Goal: Complete application form

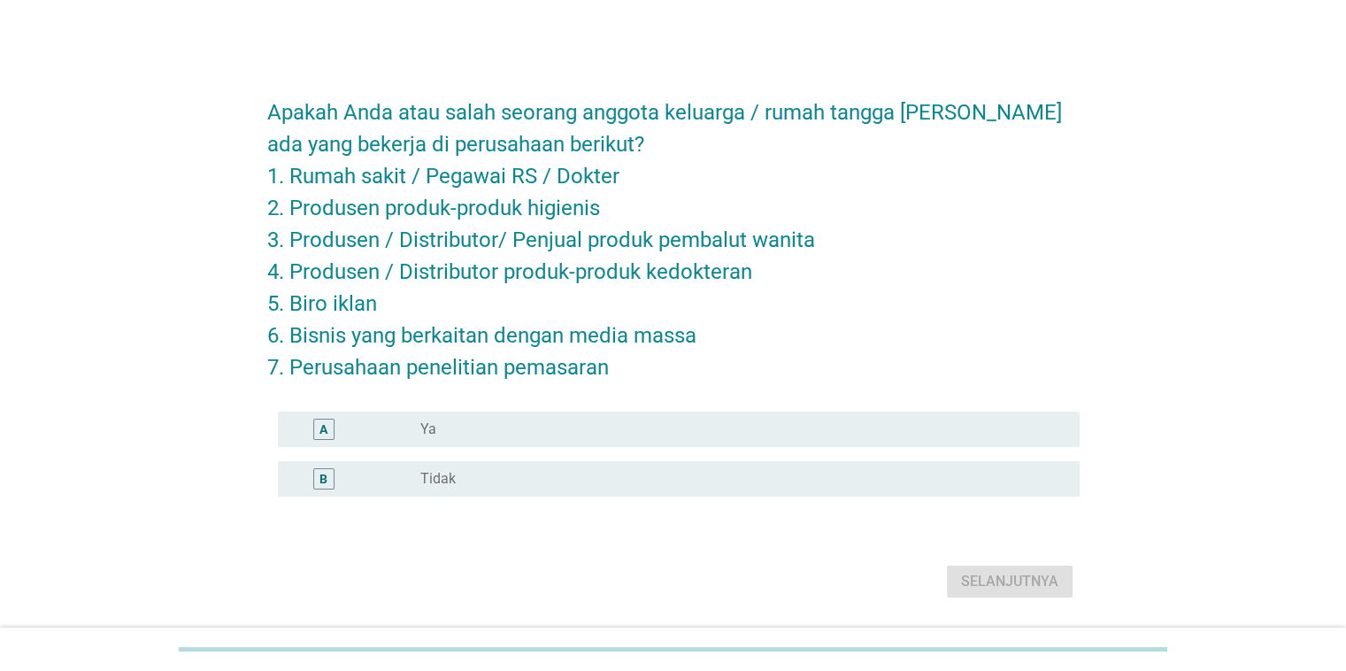
click at [683, 472] on div "radio_button_unchecked Tidak" at bounding box center [735, 479] width 630 height 18
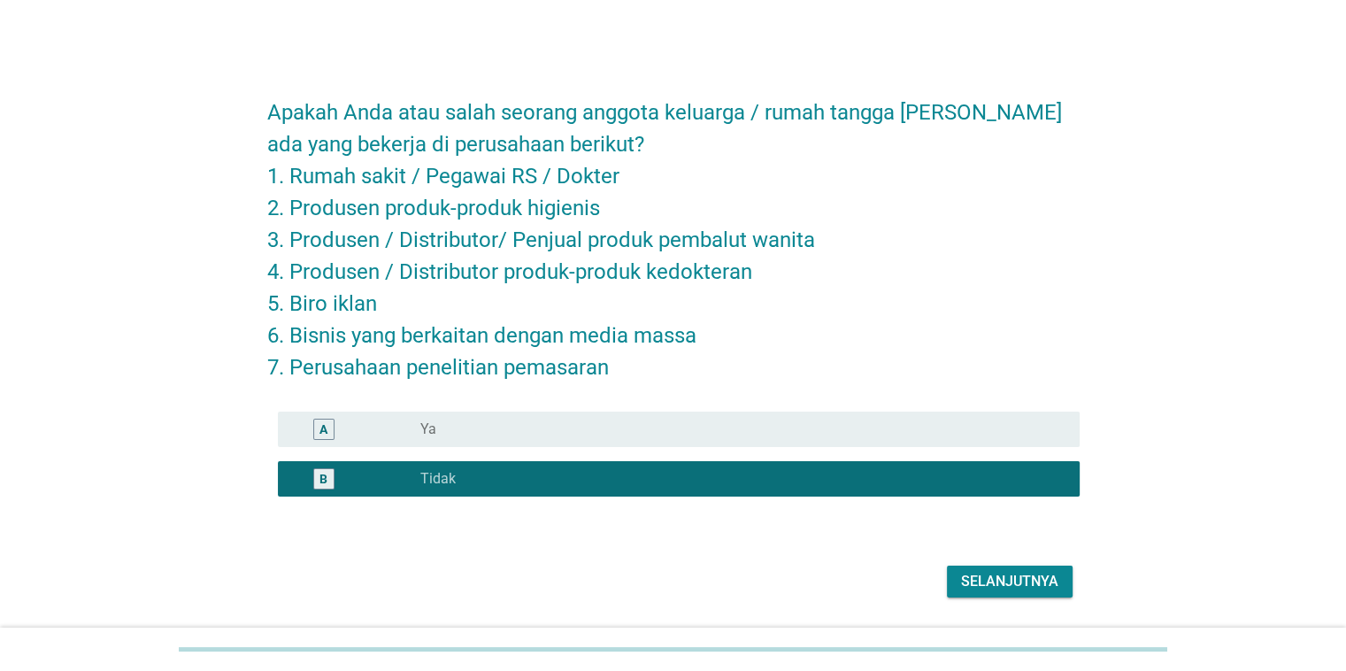
click at [984, 575] on div "Selanjutnya" at bounding box center [1009, 581] width 97 height 21
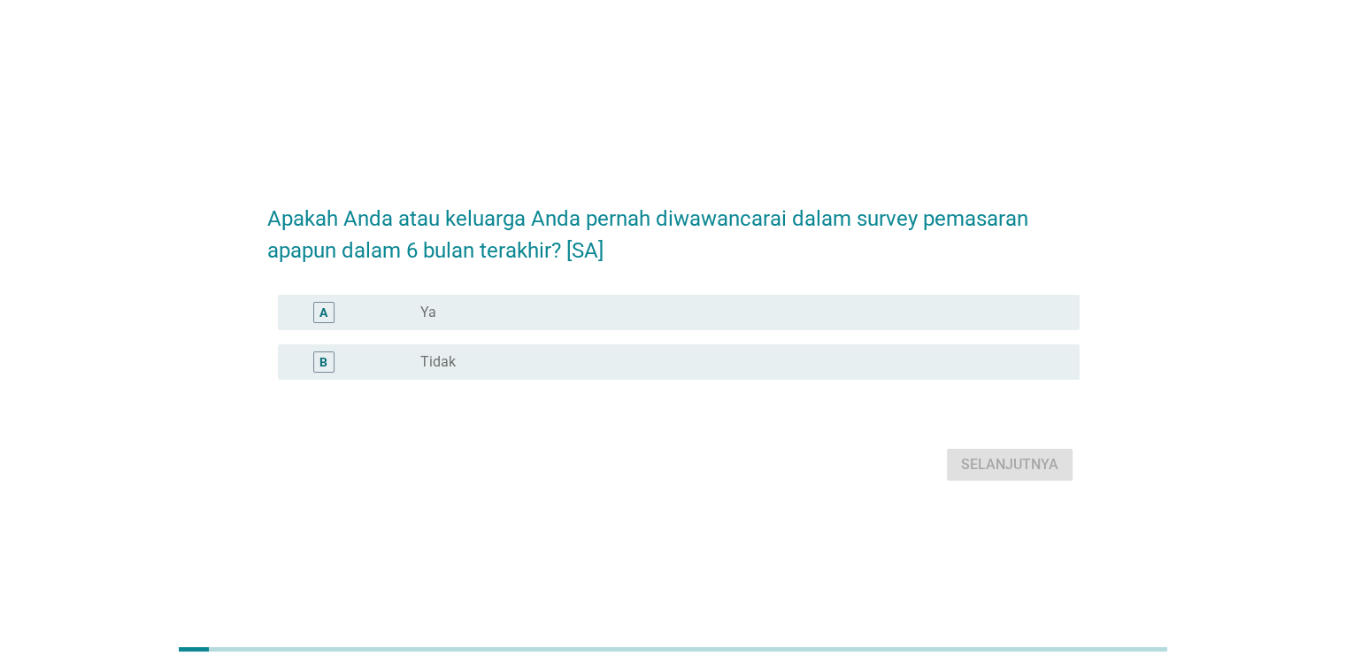
click at [787, 359] on div "radio_button_unchecked Tidak" at bounding box center [735, 362] width 630 height 18
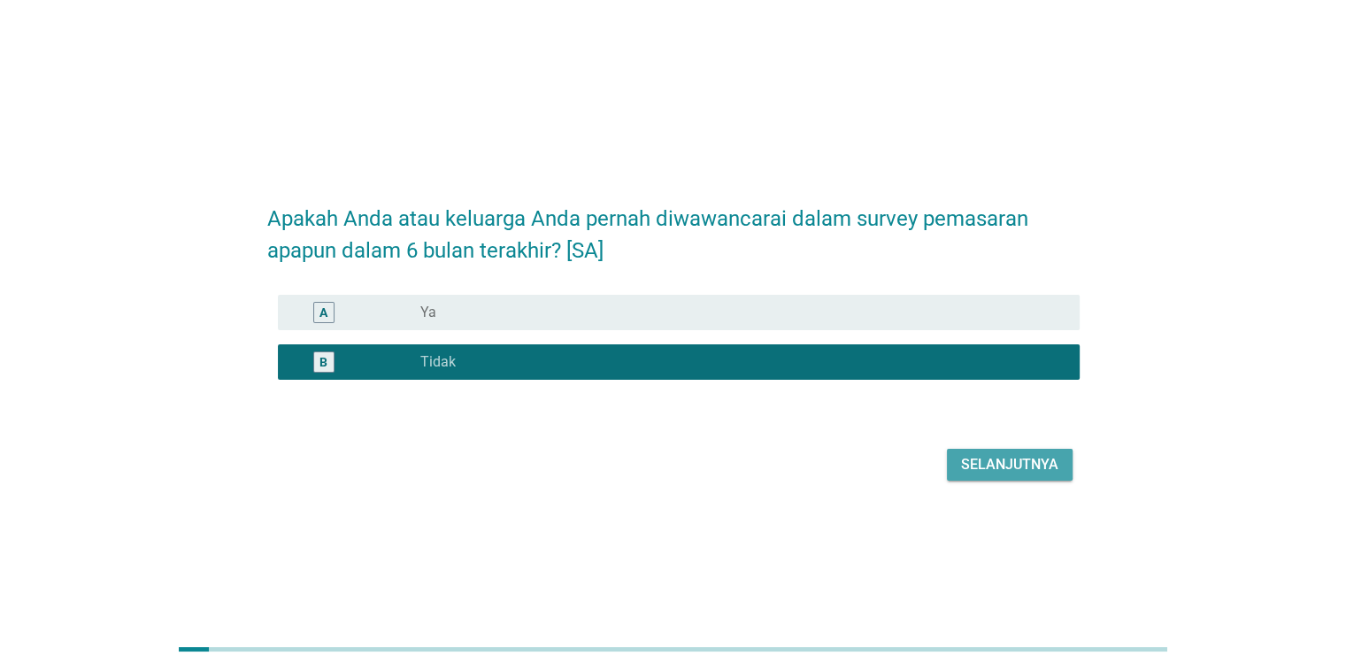
click at [970, 454] on div "Selanjutnya" at bounding box center [1009, 464] width 97 height 21
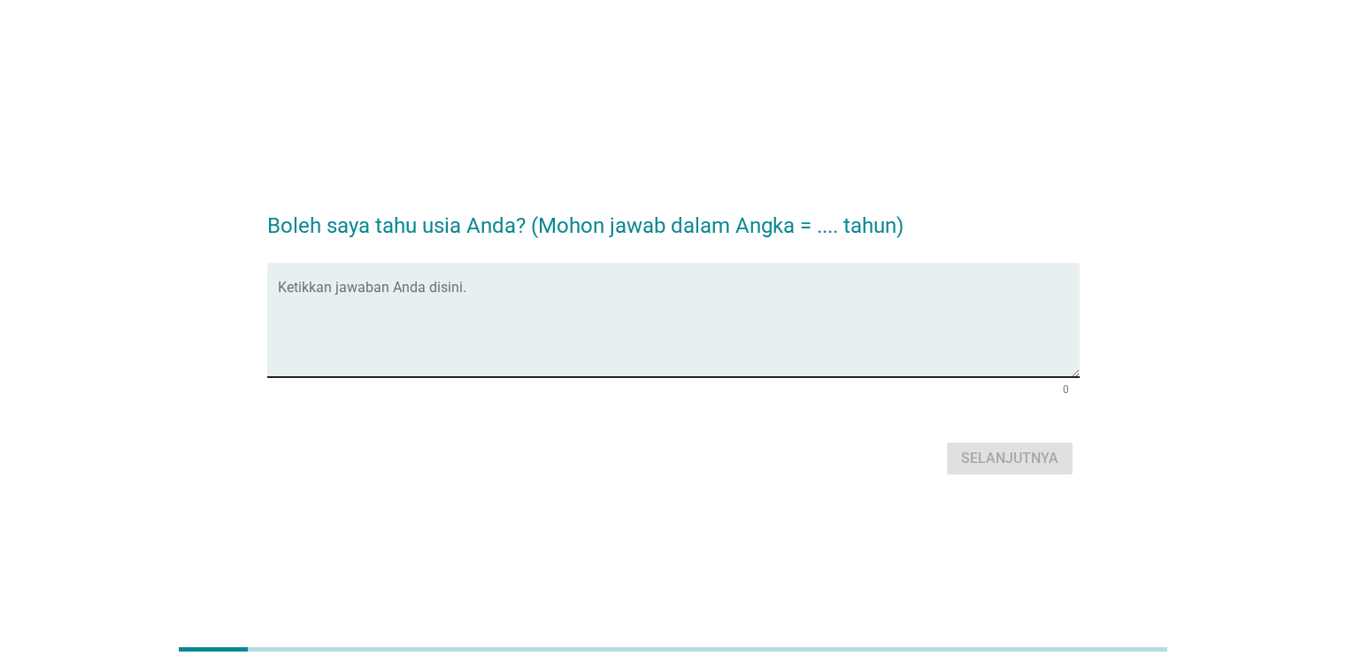
click at [714, 325] on textarea "Ketikkan jawaban Anda disini." at bounding box center [679, 330] width 802 height 93
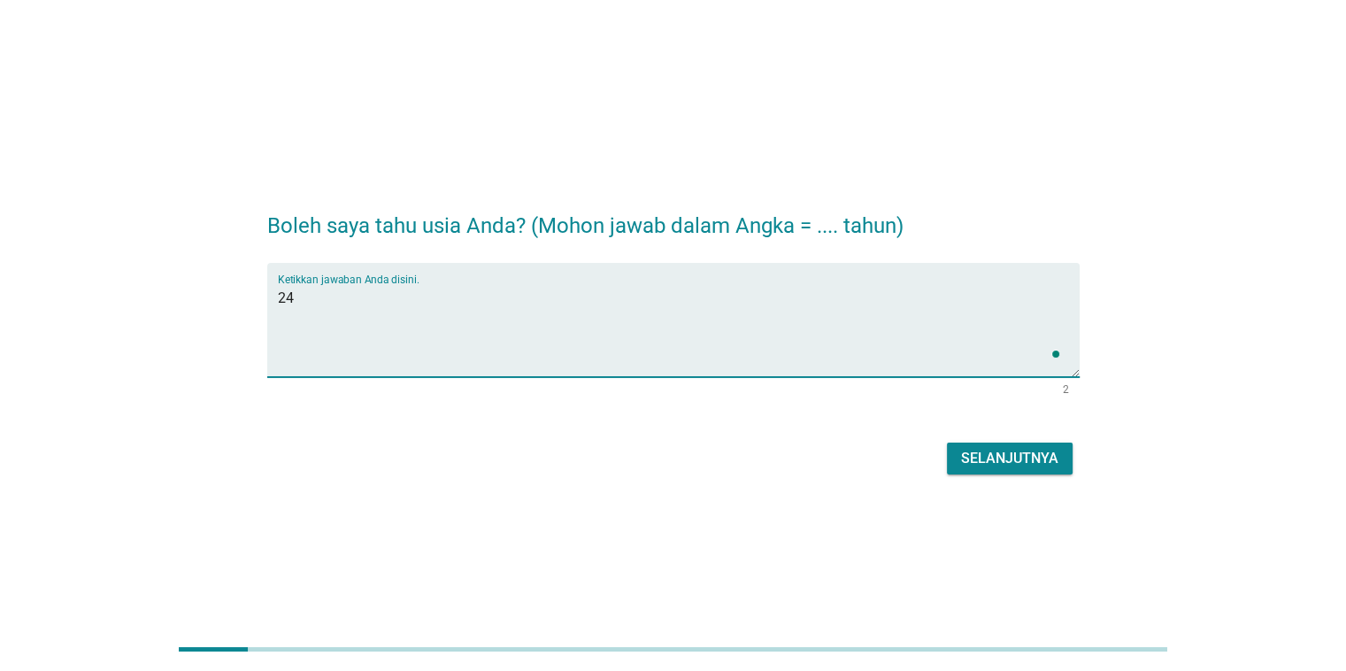
type textarea "24"
click at [1014, 455] on div "Selanjutnya" at bounding box center [1009, 458] width 97 height 21
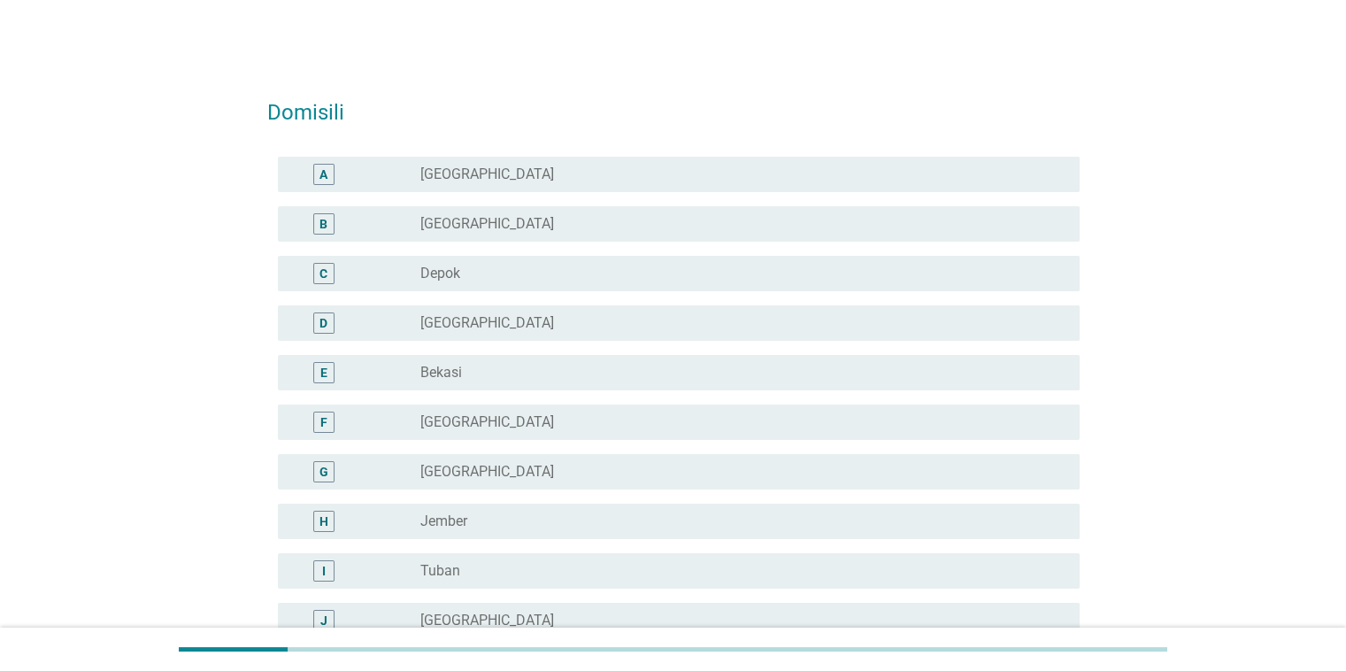
click at [534, 267] on div "radio_button_unchecked Depok" at bounding box center [735, 274] width 630 height 18
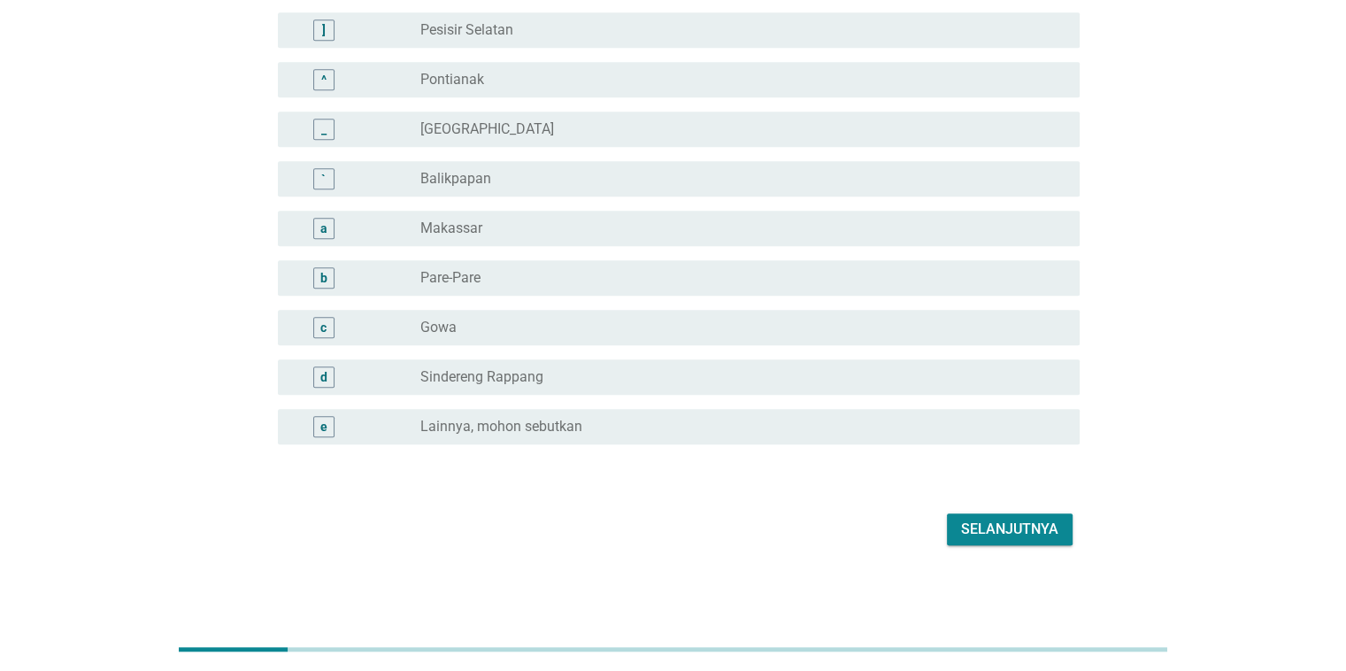
scroll to position [1532, 0]
click at [1040, 527] on div "Selanjutnya" at bounding box center [1009, 528] width 97 height 21
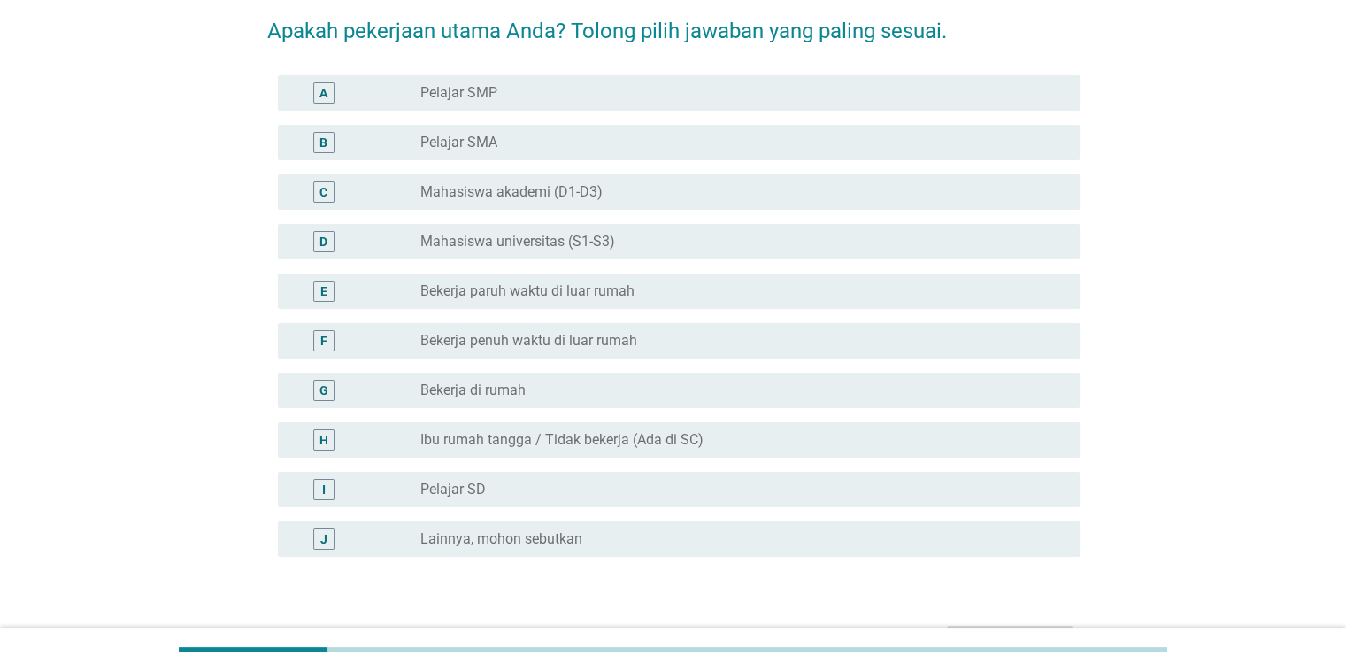
scroll to position [88, 0]
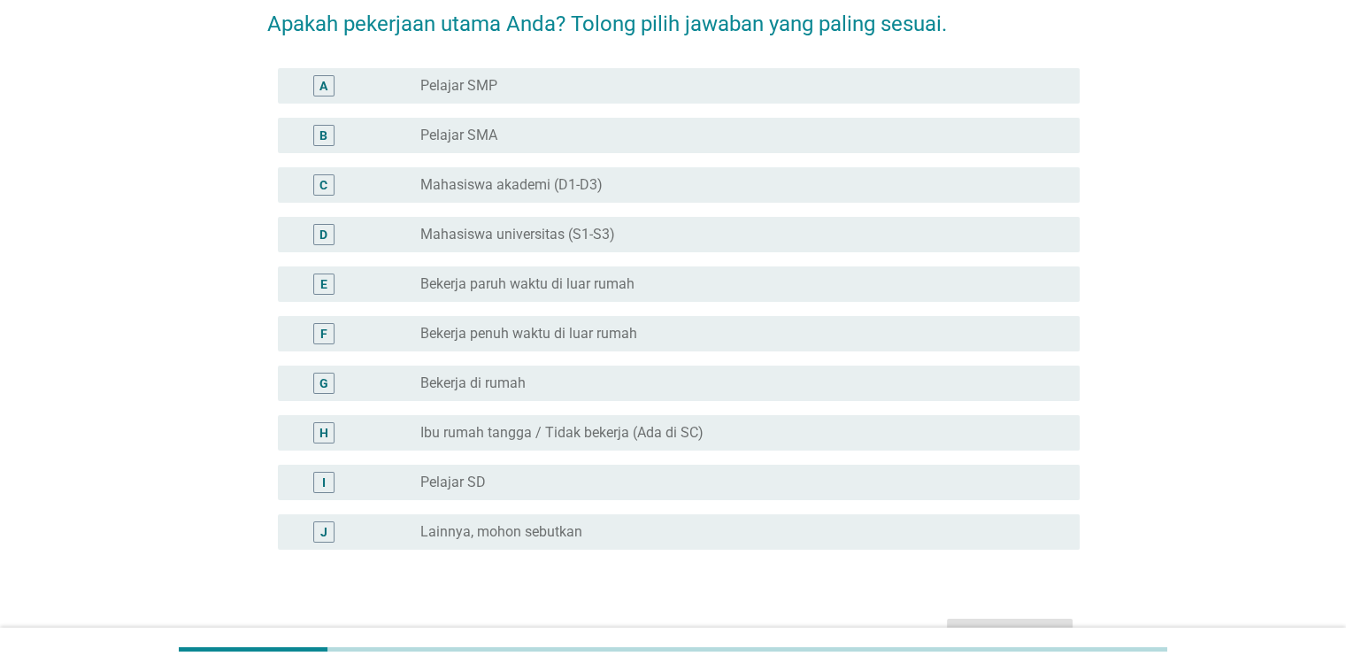
click at [648, 236] on div "radio_button_unchecked Mahasiswa universitas (S1-S3)" at bounding box center [735, 235] width 630 height 18
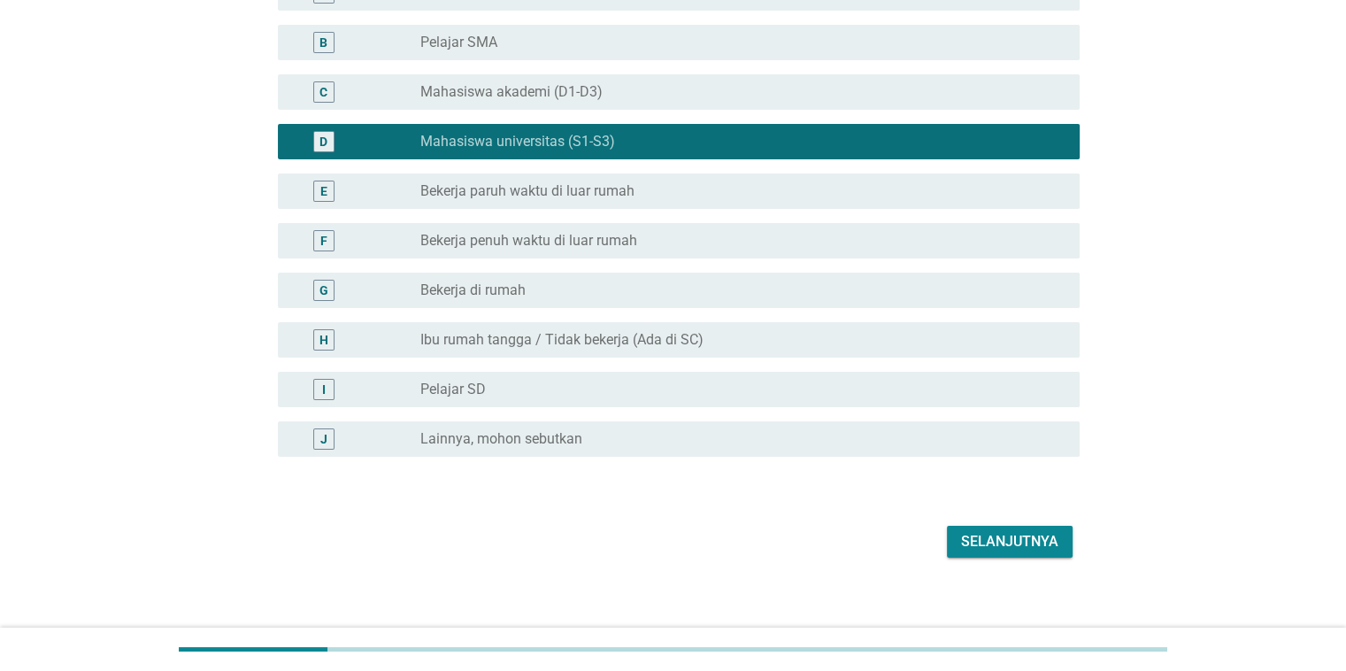
scroll to position [195, 0]
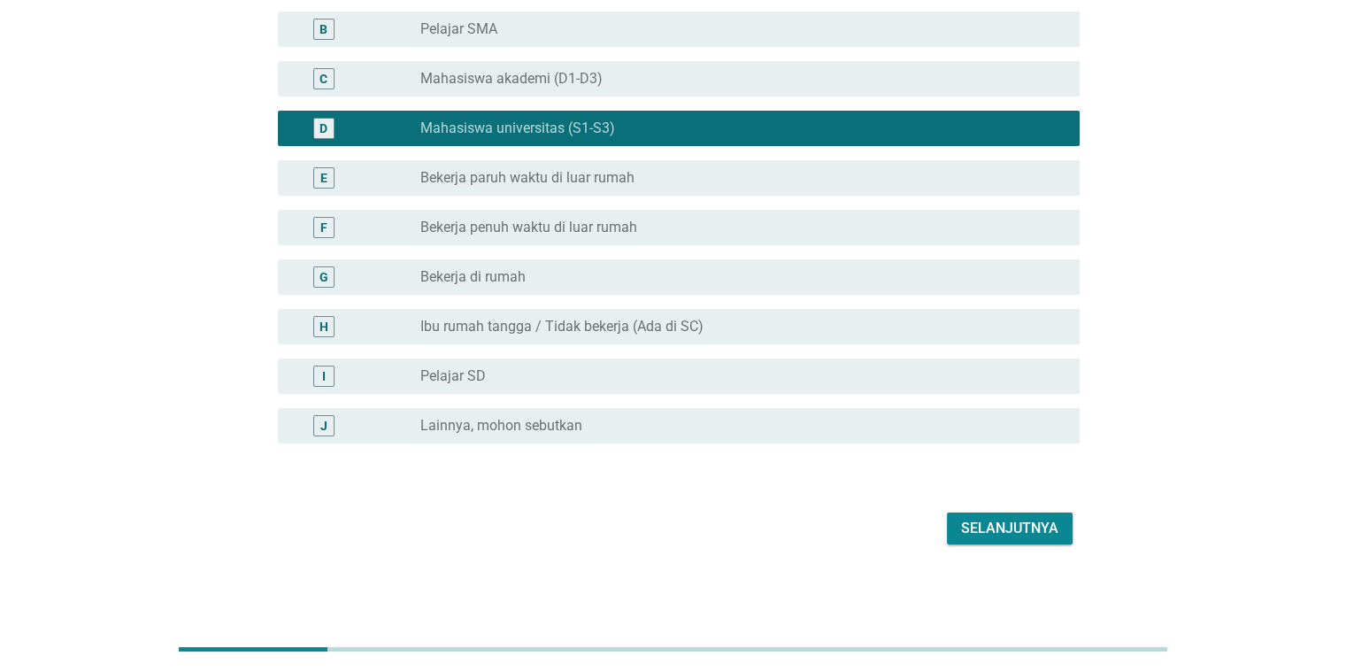
click at [1026, 532] on div "Selanjutnya" at bounding box center [1009, 528] width 97 height 21
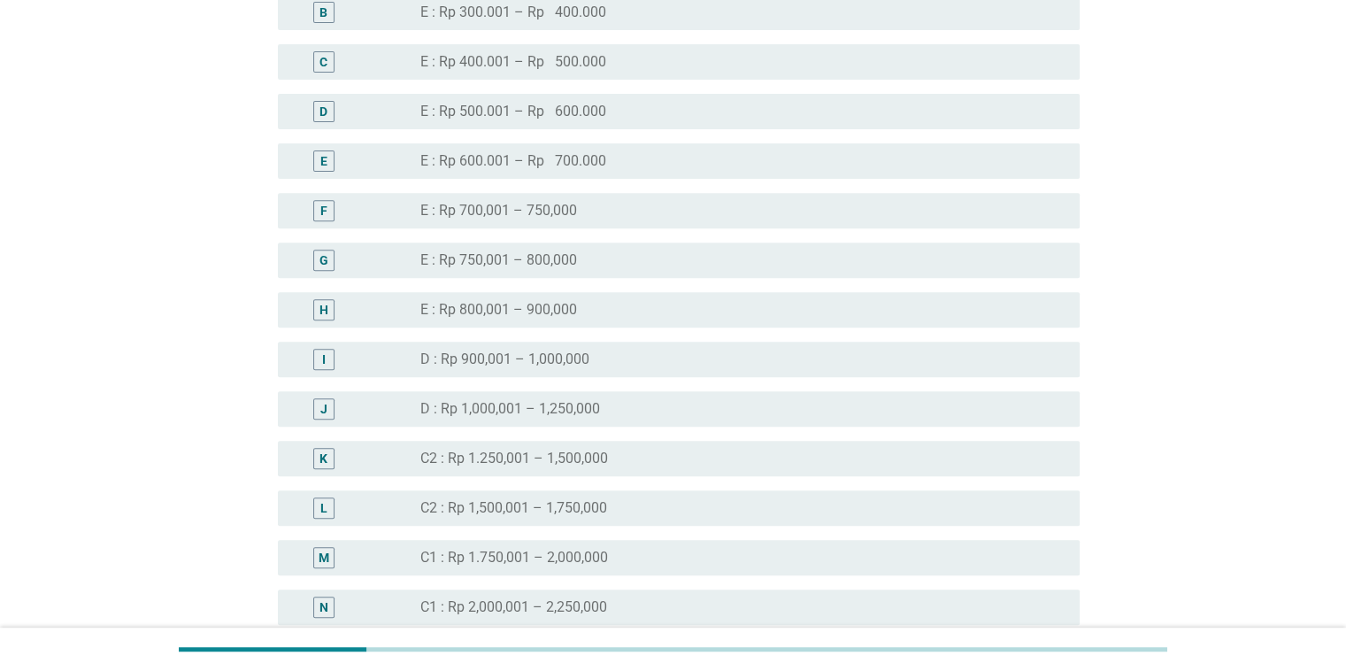
scroll to position [885, 0]
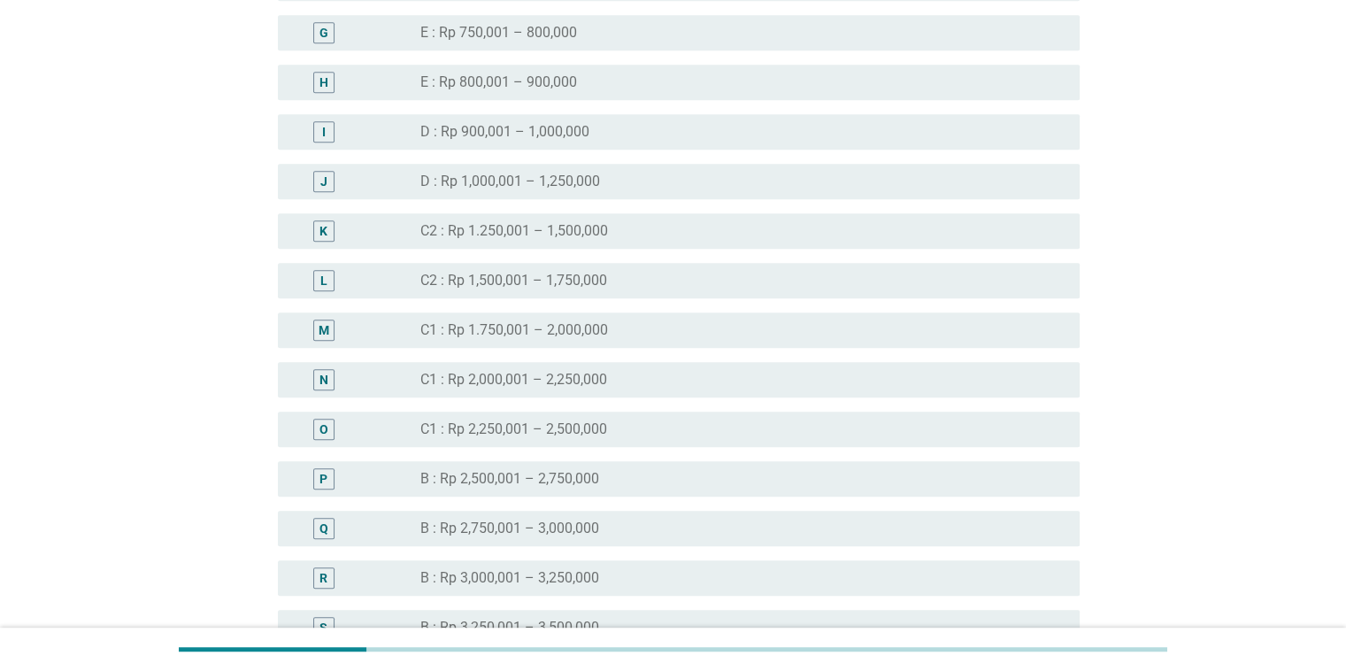
click at [608, 333] on div "radio_button_unchecked C1 : Rp 1.750,001 – 2,000,000" at bounding box center [735, 330] width 630 height 18
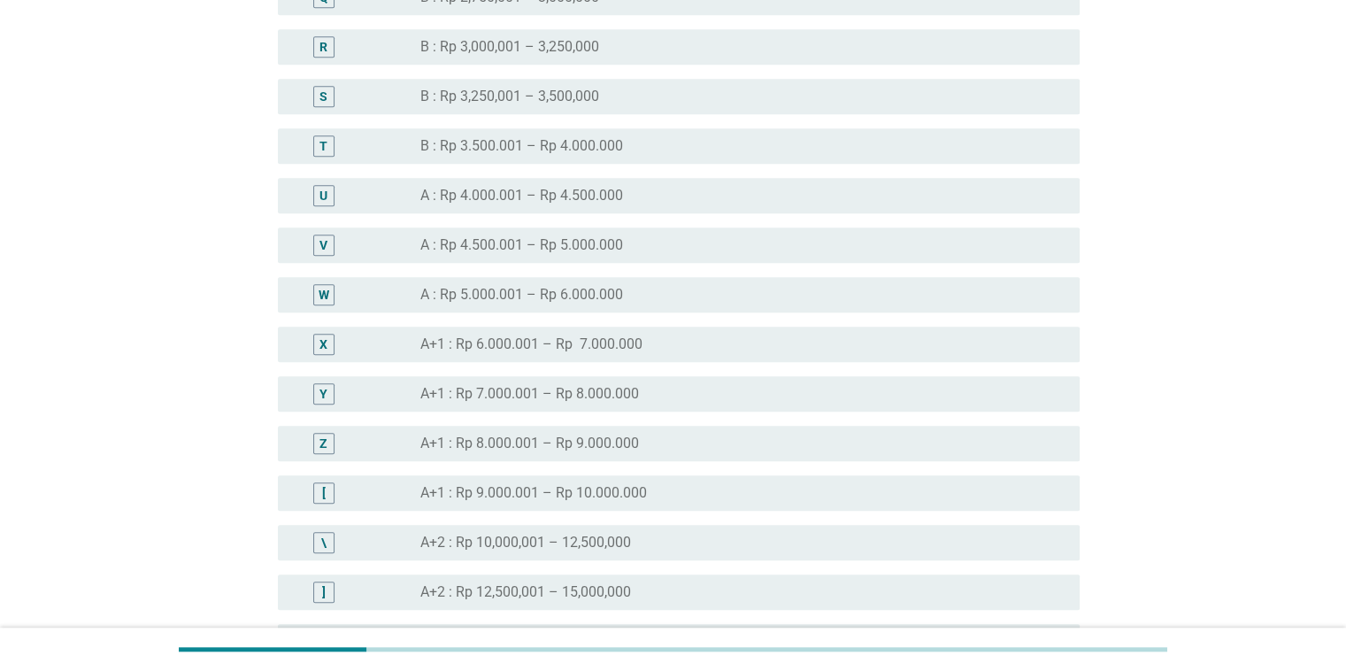
scroll to position [1681, 0]
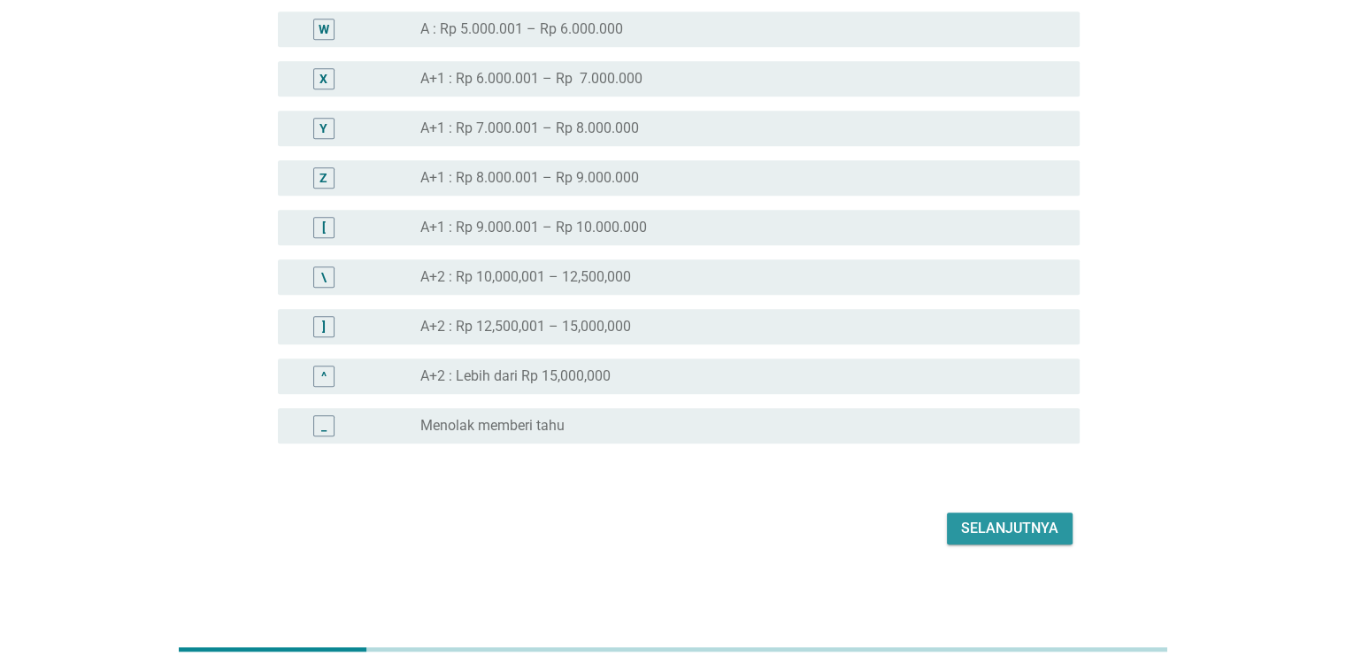
drag, startPoint x: 988, startPoint y: 529, endPoint x: 976, endPoint y: 535, distance: 13.8
click at [984, 537] on div "Selanjutnya" at bounding box center [1009, 528] width 97 height 21
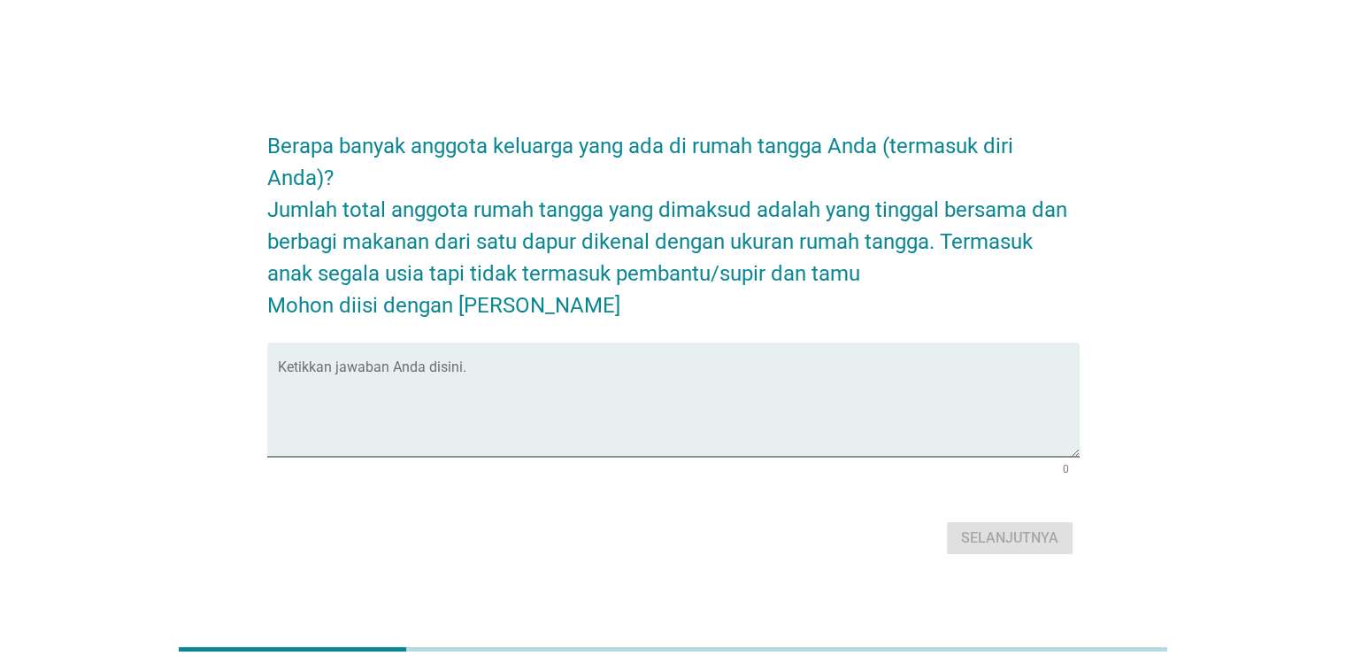
click at [679, 173] on h2 "Berapa banyak anggota keluarga yang ada di rumah tangga Anda (termasuk diri And…" at bounding box center [673, 216] width 812 height 209
click at [695, 210] on h2 "Berapa banyak anggota keluarga yang ada di rumah tangga Anda (termasuk diri And…" at bounding box center [673, 216] width 812 height 209
click at [770, 228] on h2 "Berapa banyak anggota keluarga yang ada di rumah tangga Anda (termasuk diri And…" at bounding box center [673, 216] width 812 height 209
click at [658, 311] on h2 "Berapa banyak anggota keluarga yang ada di rumah tangga Anda (termasuk diri And…" at bounding box center [673, 216] width 812 height 209
click at [652, 306] on h2 "Berapa banyak anggota keluarga yang ada di rumah tangga Anda (termasuk diri And…" at bounding box center [673, 216] width 812 height 209
